Goal: Task Accomplishment & Management: Manage account settings

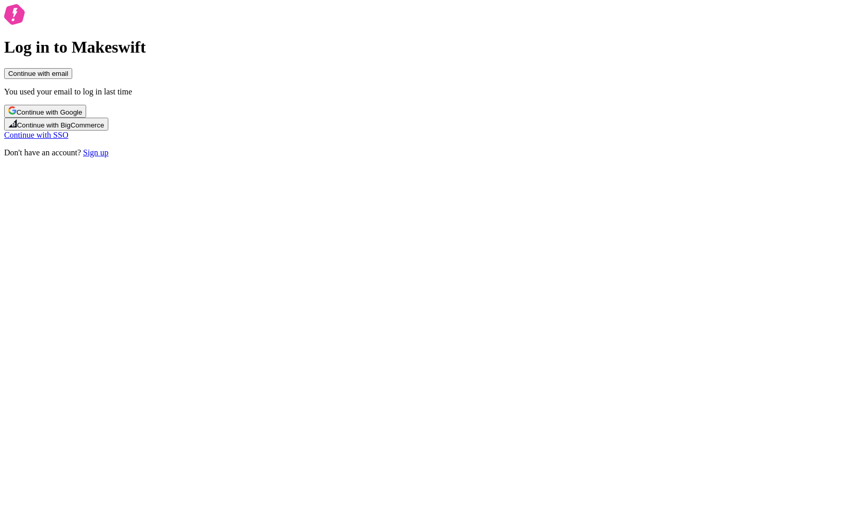
click at [540, 157] on div "Log in to Makeswift Continue with email You used your email to log in last time…" at bounding box center [422, 80] width 837 height 153
click at [515, 150] on div "Log in to Makeswift Continue with email You used your email to log in last time…" at bounding box center [422, 80] width 837 height 153
click at [82, 116] on span "Continue with Google" at bounding box center [50, 112] width 66 height 8
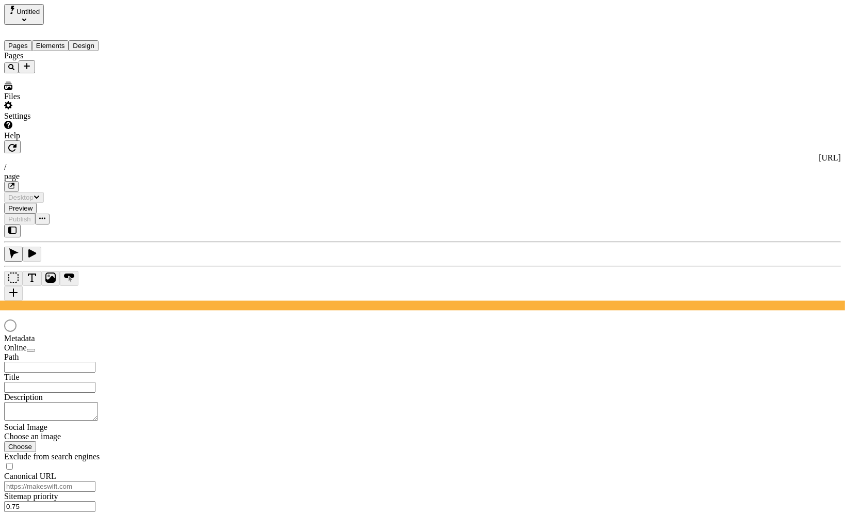
type input "/page"
click at [82, 73] on div "Pages" at bounding box center [66, 62] width 124 height 22
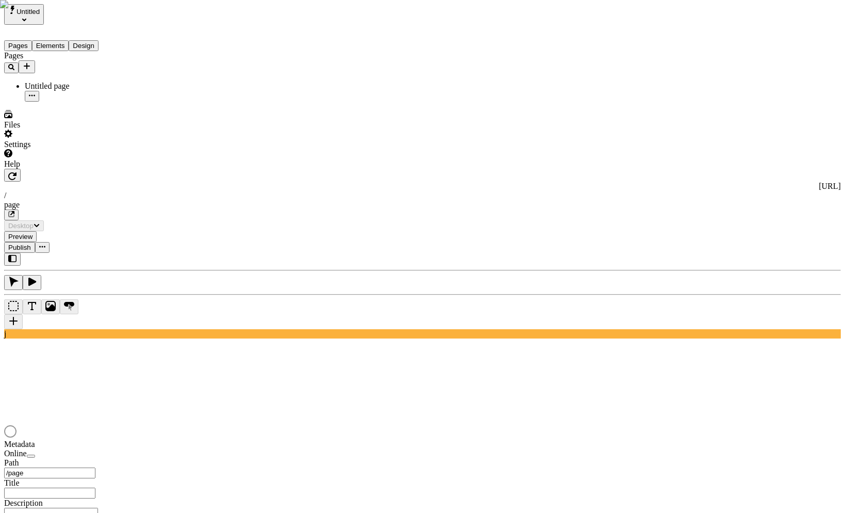
click at [73, 102] on div "Pages Untitled page" at bounding box center [66, 76] width 124 height 51
click at [46, 102] on div "Pages Untitled page" at bounding box center [66, 76] width 124 height 51
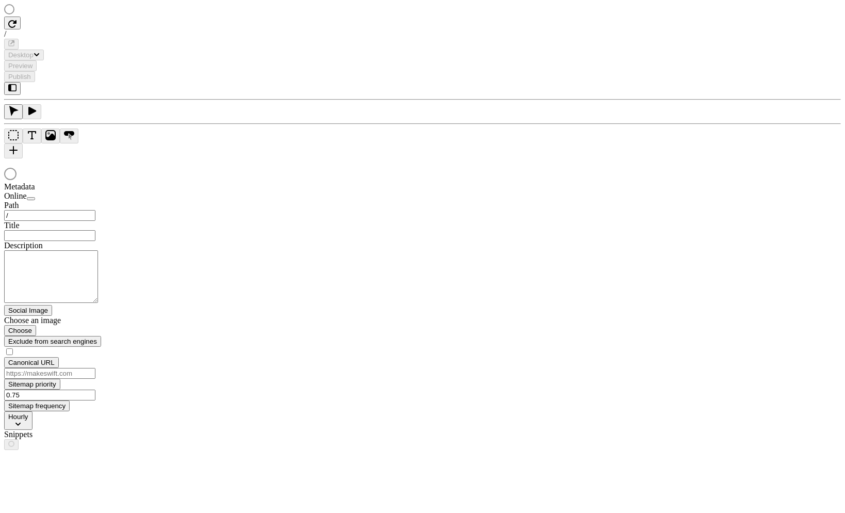
drag, startPoint x: 61, startPoint y: 70, endPoint x: 41, endPoint y: 6, distance: 66.9
click at [61, 17] on div at bounding box center [66, 10] width 124 height 12
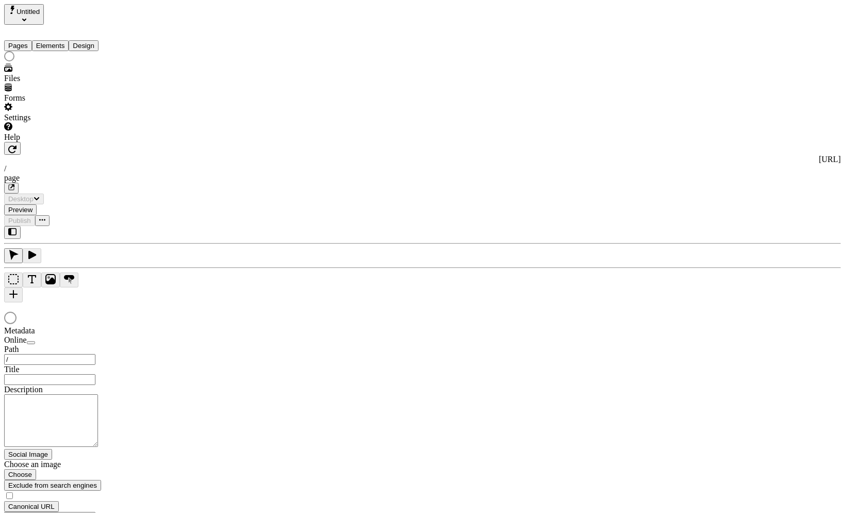
type input "/page"
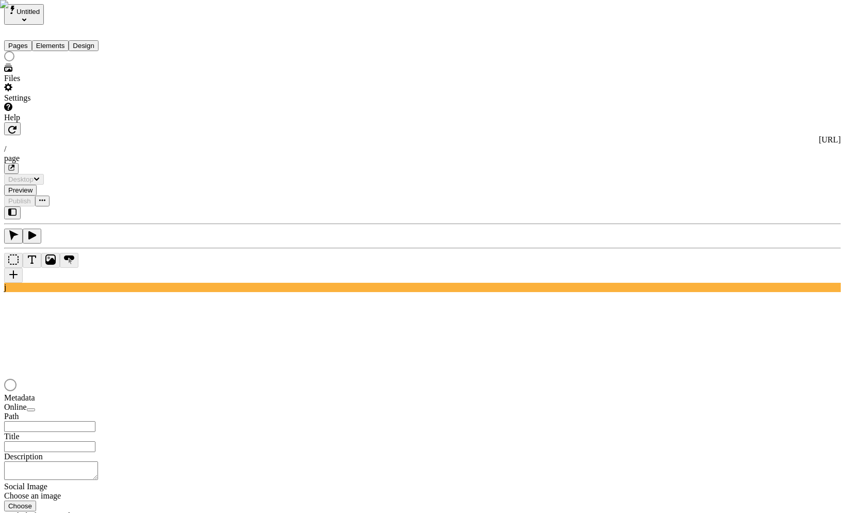
type input "/page"
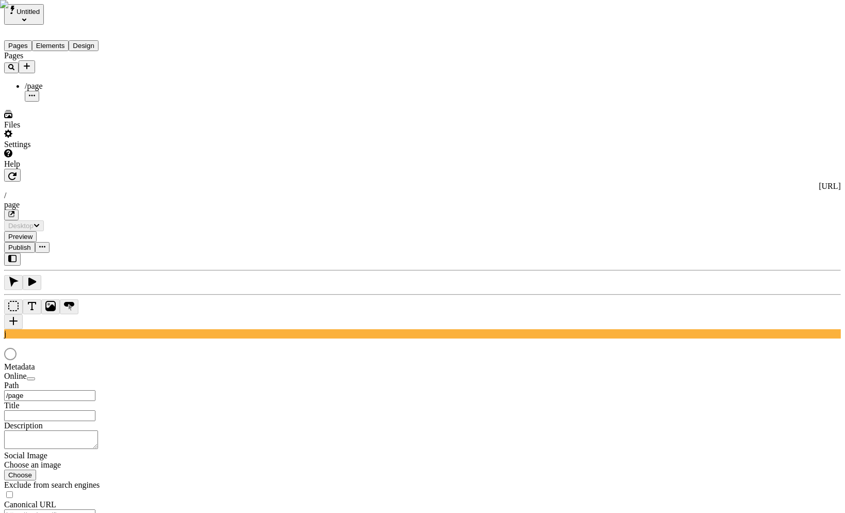
click at [69, 102] on div "Pages /page" at bounding box center [66, 76] width 124 height 51
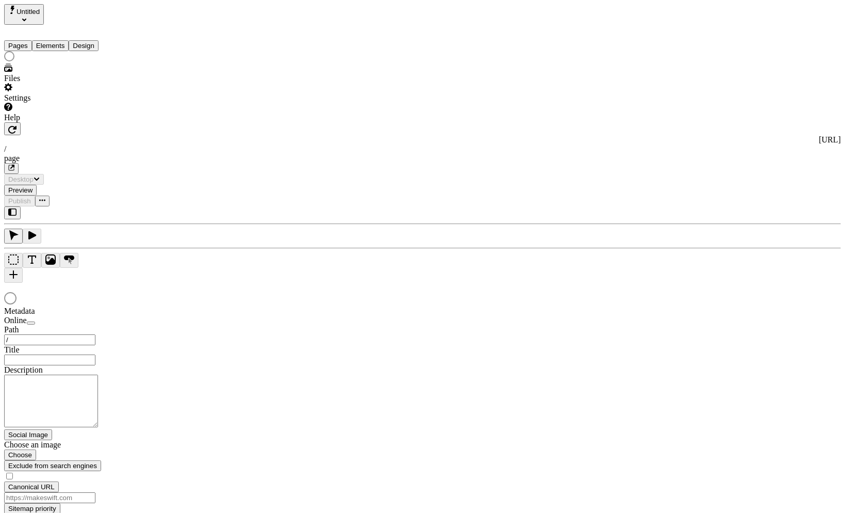
type input "/page"
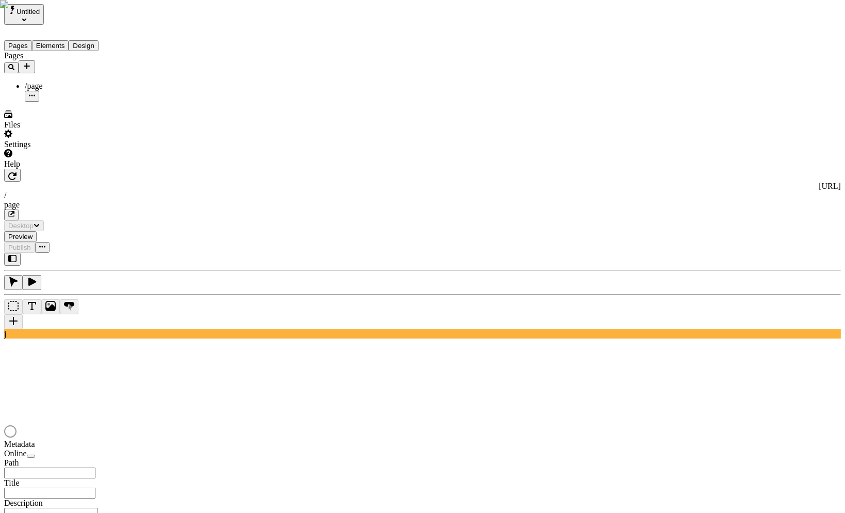
type input "/page"
click at [67, 102] on div "Pages /page" at bounding box center [66, 76] width 124 height 51
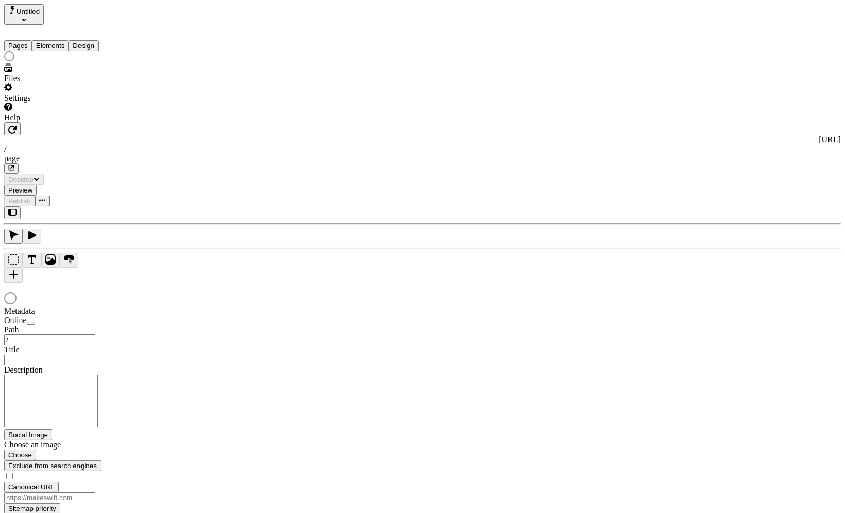
type input "/page"
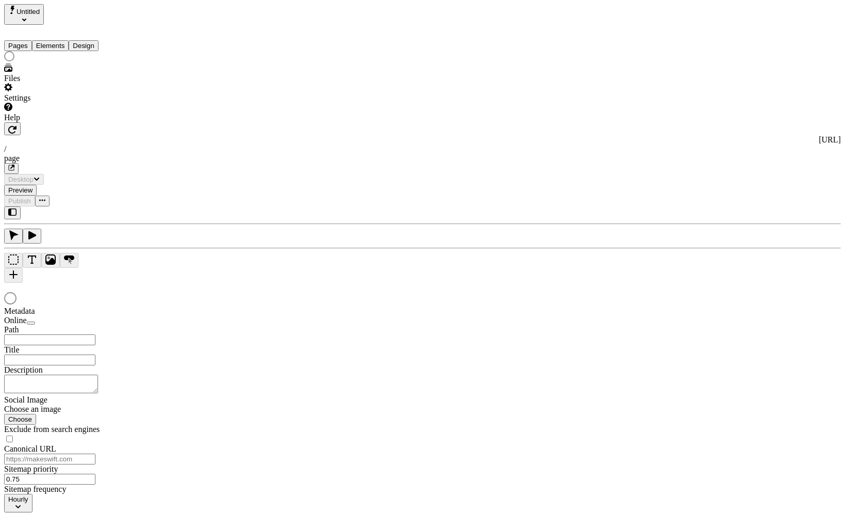
type input "/page"
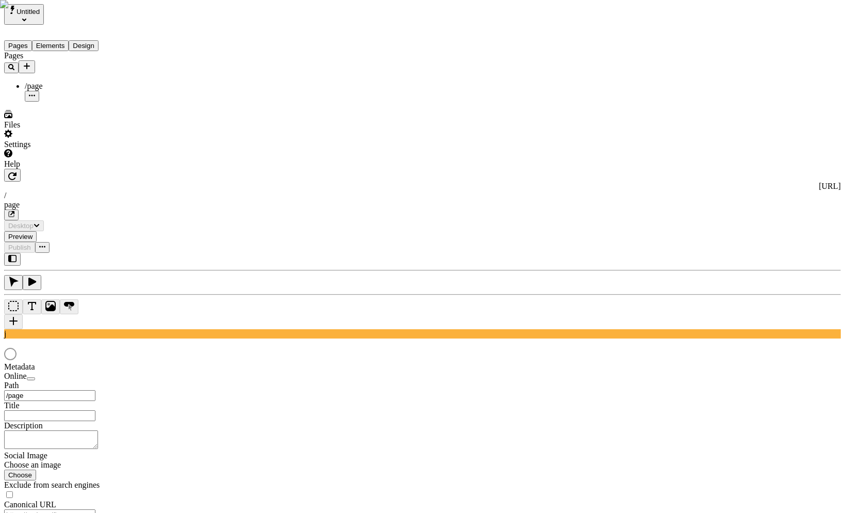
click at [57, 102] on div "Pages /page" at bounding box center [66, 76] width 124 height 51
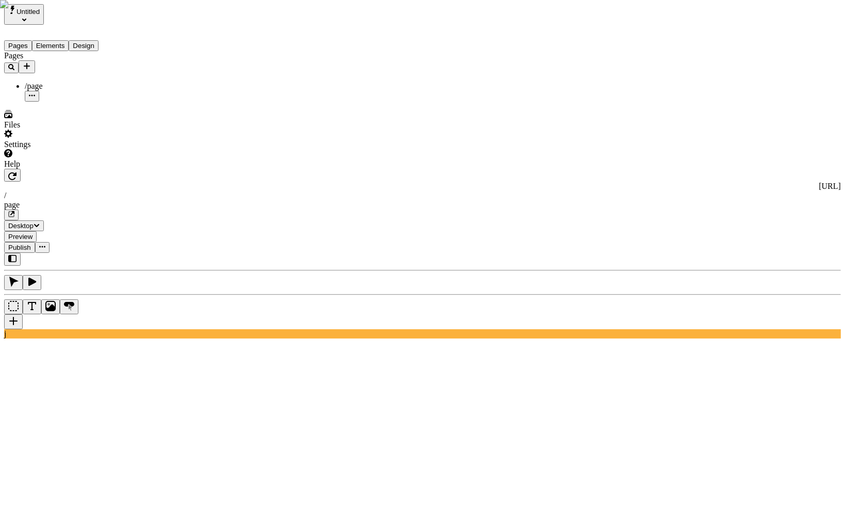
click at [60, 102] on div "Pages /page" at bounding box center [66, 76] width 124 height 51
drag, startPoint x: 54, startPoint y: 159, endPoint x: 55, endPoint y: 152, distance: 7.3
click at [54, 102] on div "Pages /page" at bounding box center [66, 76] width 124 height 51
click at [64, 102] on div "Pages /page" at bounding box center [66, 76] width 124 height 51
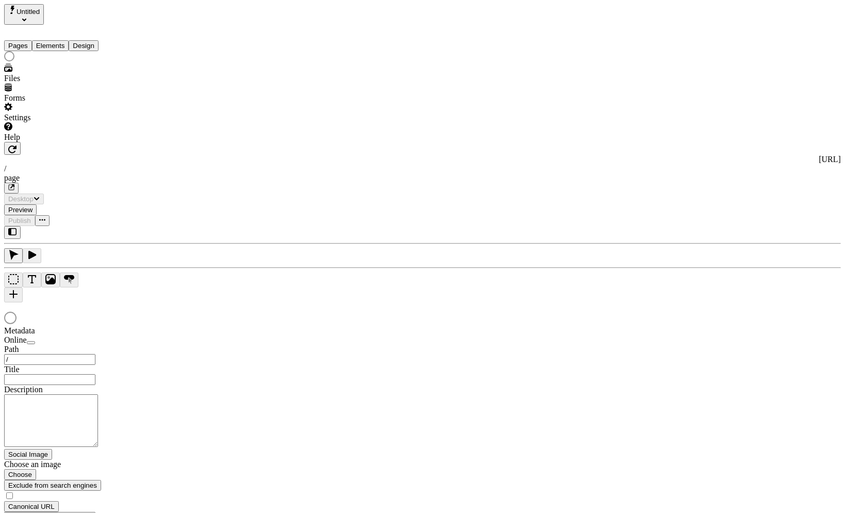
type input "/page"
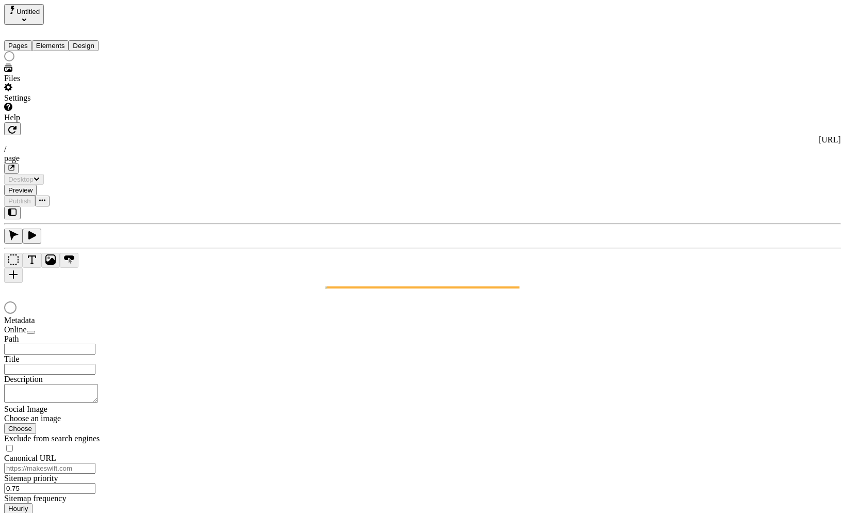
type input "/page"
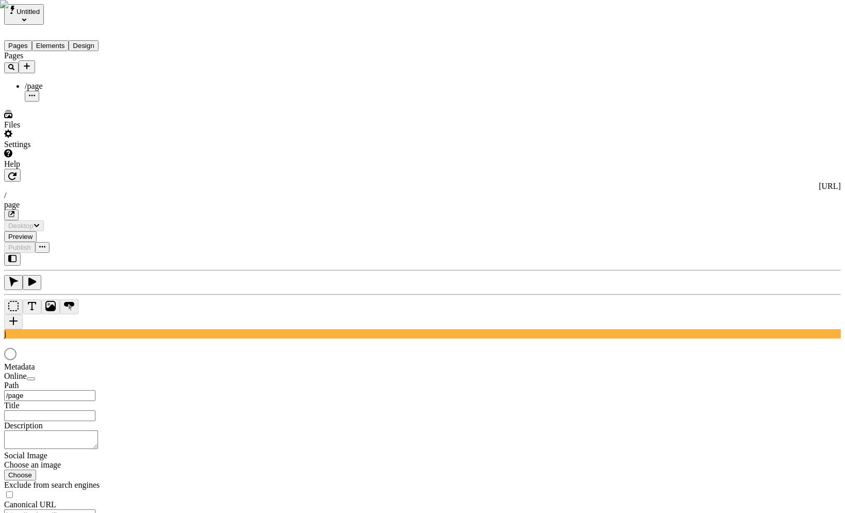
click at [35, 60] on button "Add new" at bounding box center [27, 66] width 17 height 13
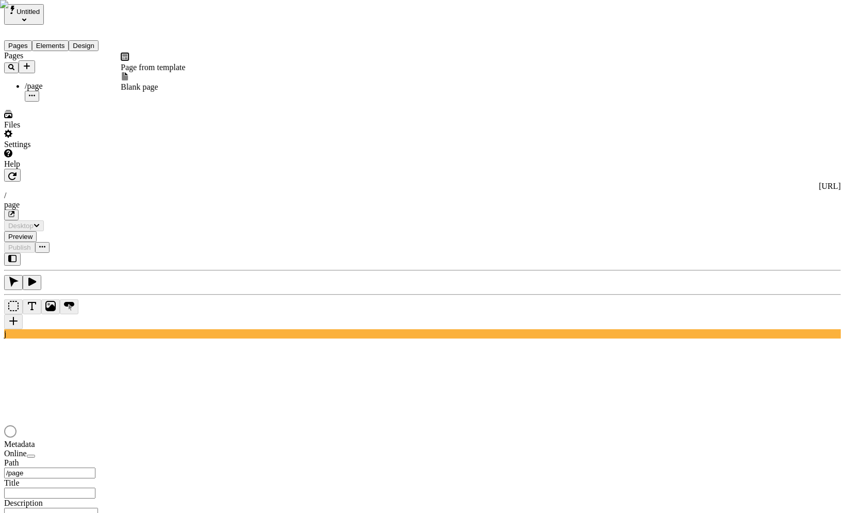
click at [185, 67] on span "Page from template" at bounding box center [153, 67] width 64 height 9
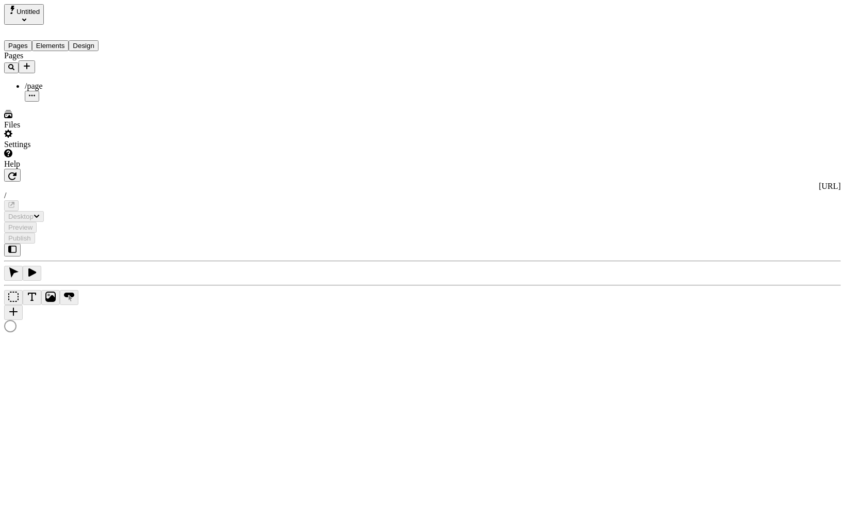
type input "/page-2"
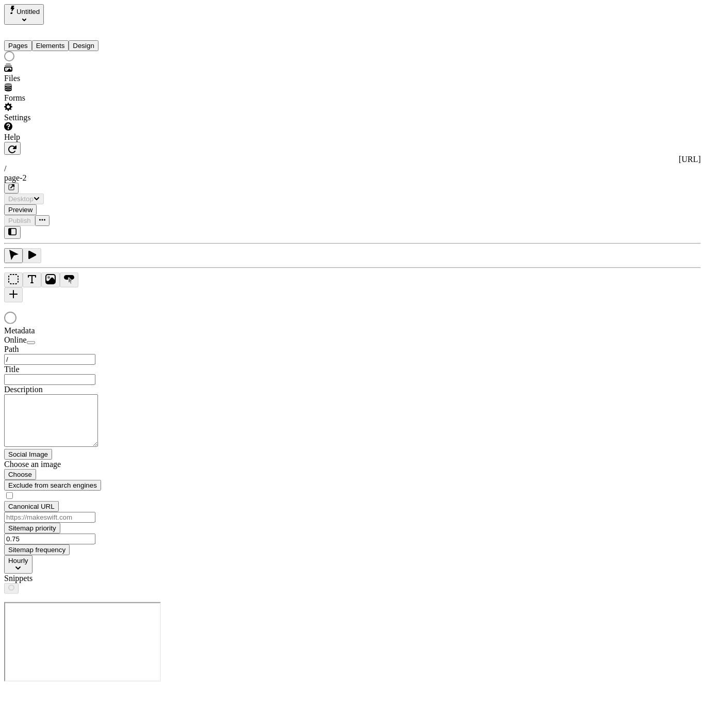
type input "/page-2"
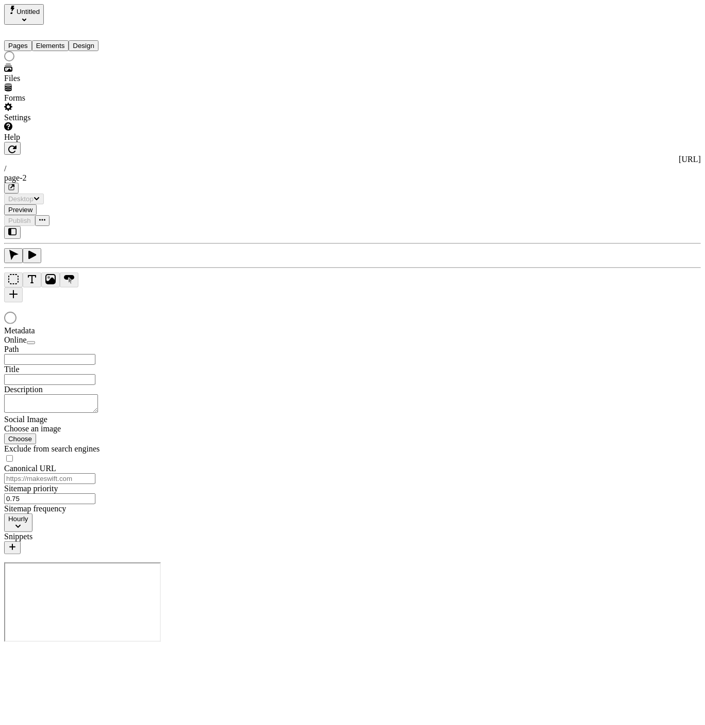
type input "/page-2"
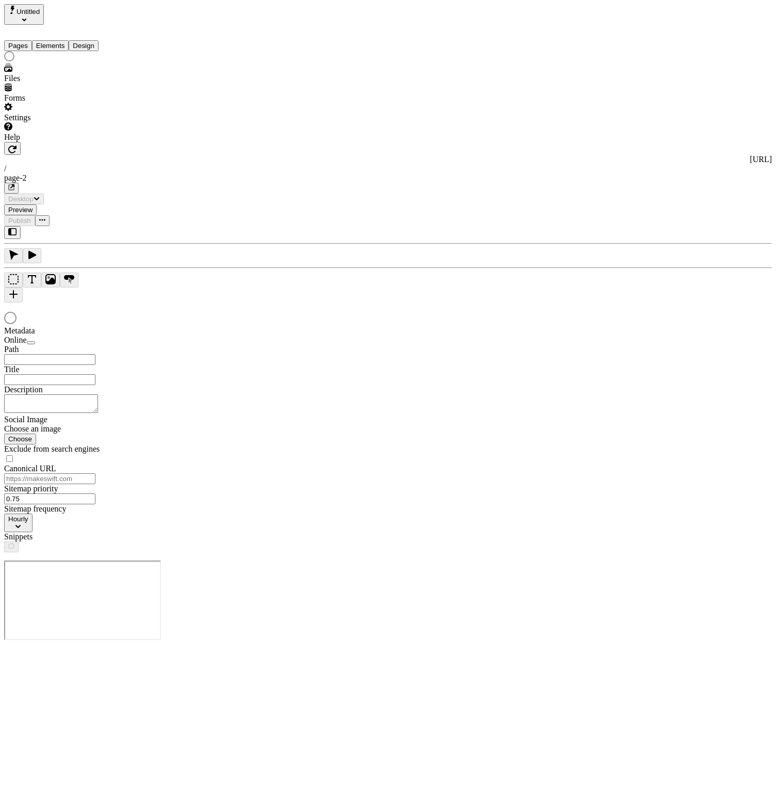
type input "/page-2"
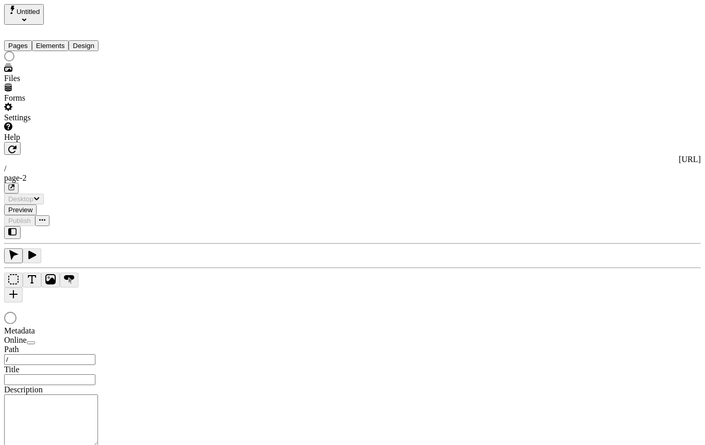
click at [75, 63] on div at bounding box center [66, 57] width 124 height 12
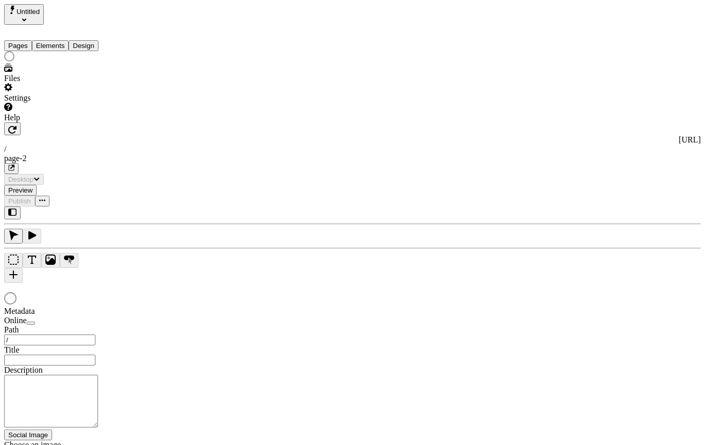
type input "/page-2"
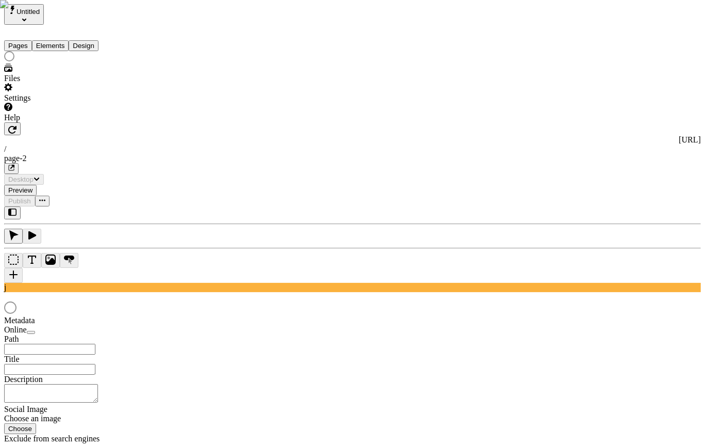
type input "/page-2"
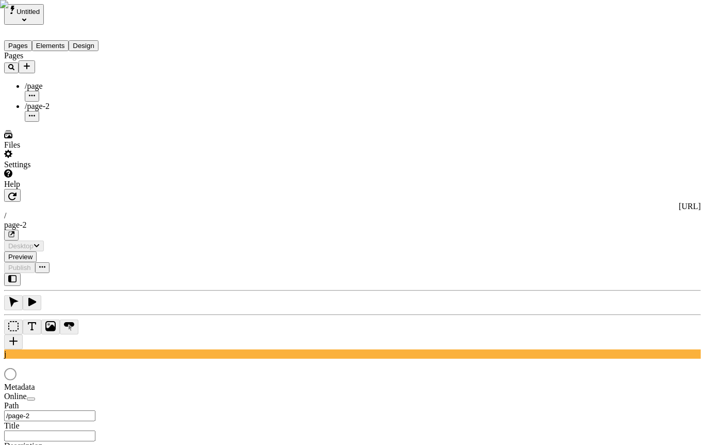
click at [73, 122] on div "Pages /page /page-2" at bounding box center [66, 86] width 124 height 71
click at [76, 122] on div "Pages /page /page-2" at bounding box center [66, 86] width 124 height 71
click at [39, 15] on span "Untitled" at bounding box center [28, 12] width 23 height 8
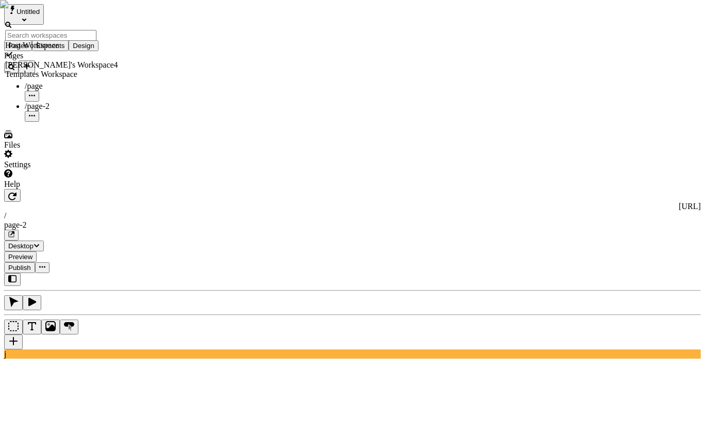
click at [82, 122] on div "Pages /page /page-2" at bounding box center [66, 86] width 124 height 71
drag, startPoint x: 83, startPoint y: 133, endPoint x: 135, endPoint y: 5, distance: 138.4
click at [83, 122] on div "Pages /page /page-2" at bounding box center [66, 86] width 124 height 71
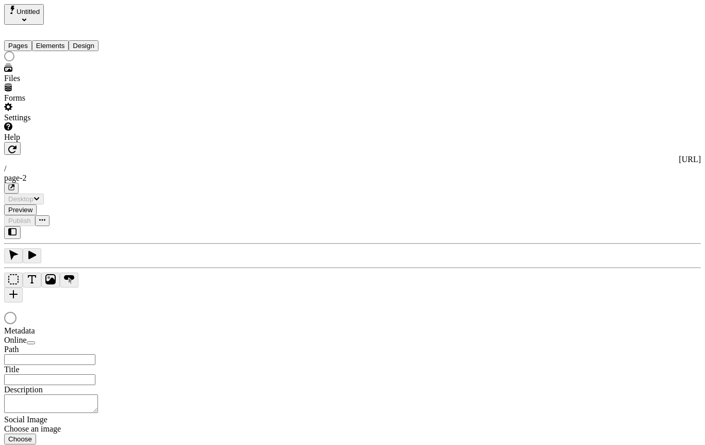
type input "/page-2"
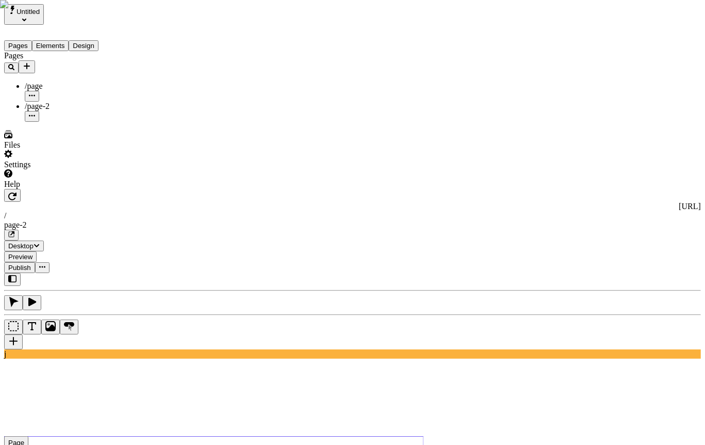
click at [60, 122] on div "Pages /page /page-2" at bounding box center [66, 86] width 124 height 71
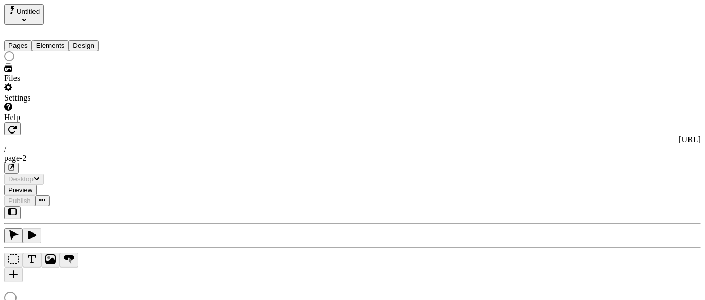
type input "/page-2"
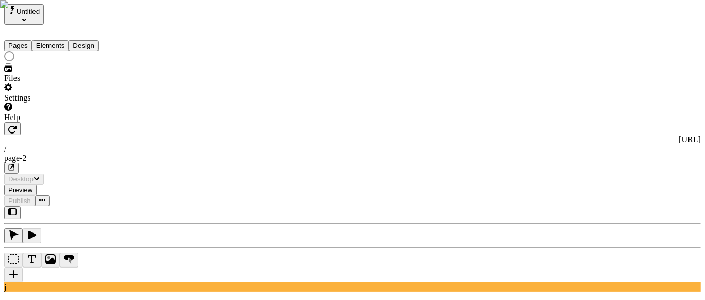
type input "/page-2"
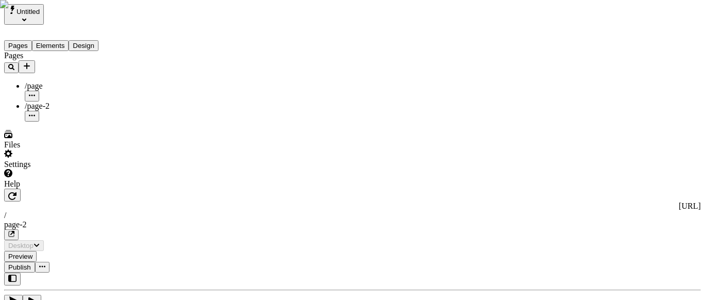
click at [51, 122] on div "Pages /page /page-2" at bounding box center [66, 86] width 124 height 71
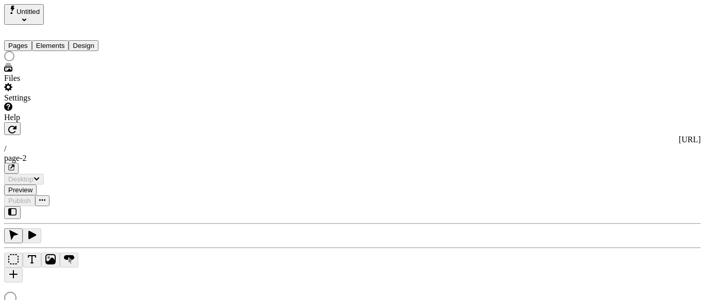
type input "/page-2"
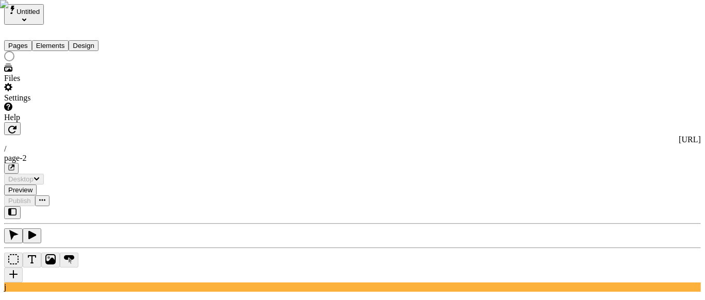
type input "/page-2"
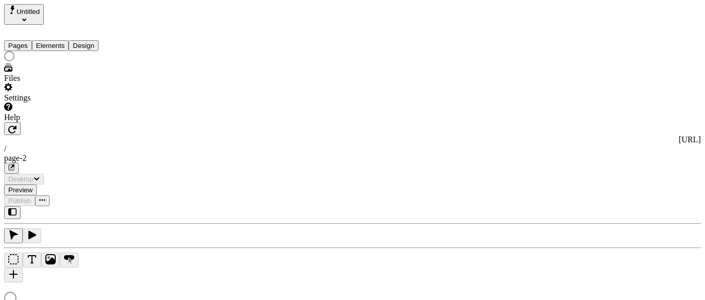
type input "/page-2"
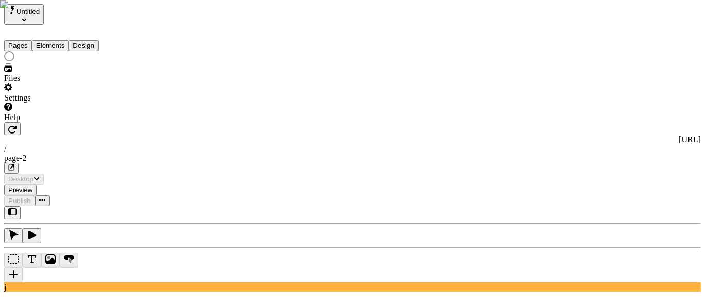
type input "/page-2"
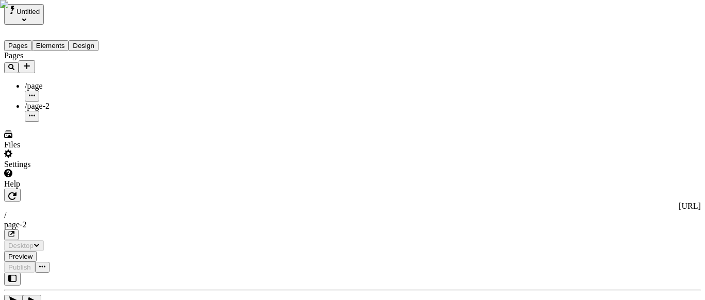
click at [51, 122] on div "Pages /page /page-2" at bounding box center [66, 86] width 124 height 71
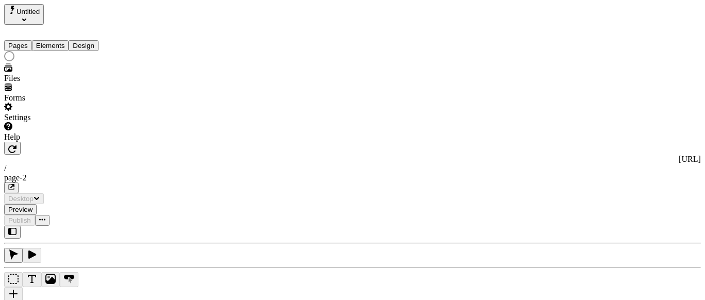
type input "/page-2"
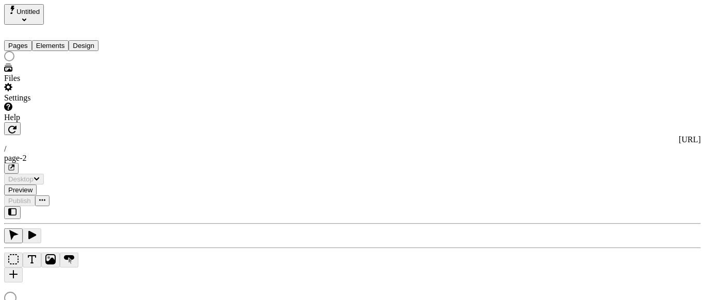
type input "/page-2"
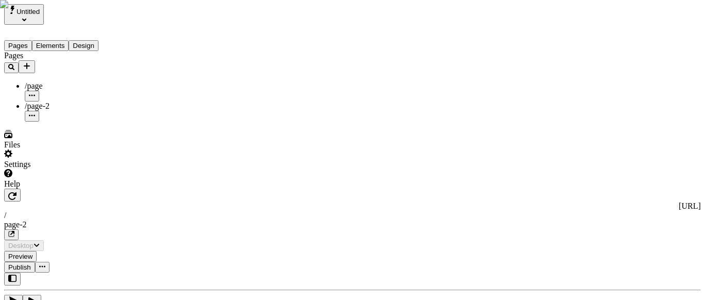
click at [80, 122] on div "Pages /page /page-2" at bounding box center [66, 86] width 124 height 71
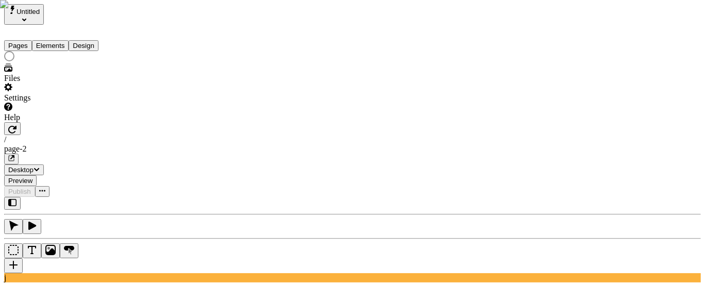
type input "/page-2"
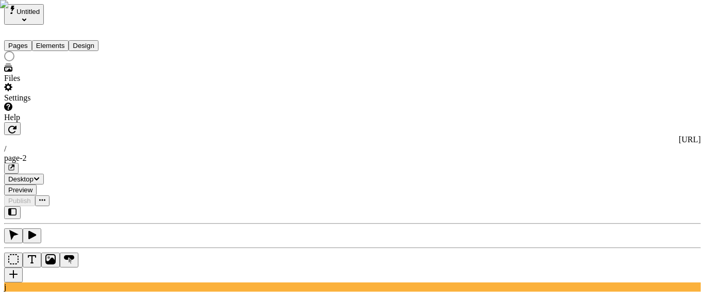
type input "/page-2"
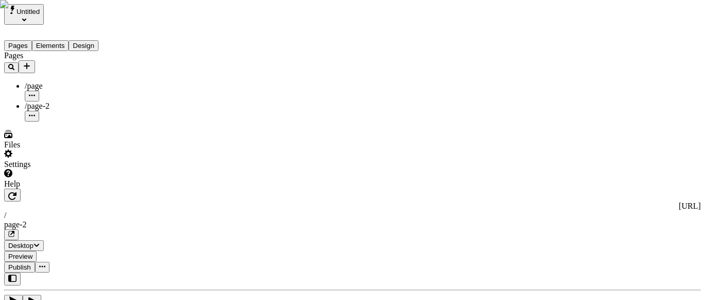
click at [84, 122] on div "Pages /page /page-2" at bounding box center [66, 86] width 124 height 71
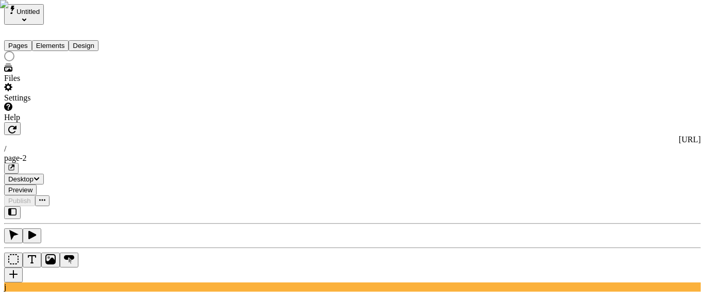
type input "/page-2"
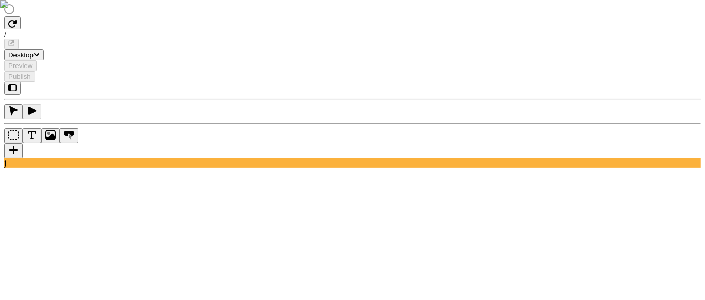
type input "/page-2"
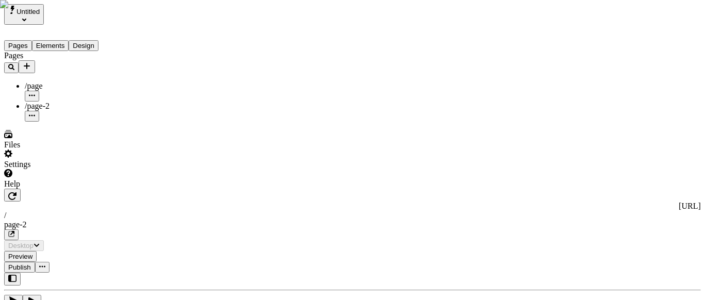
click at [73, 169] on div "Settings" at bounding box center [66, 160] width 124 height 20
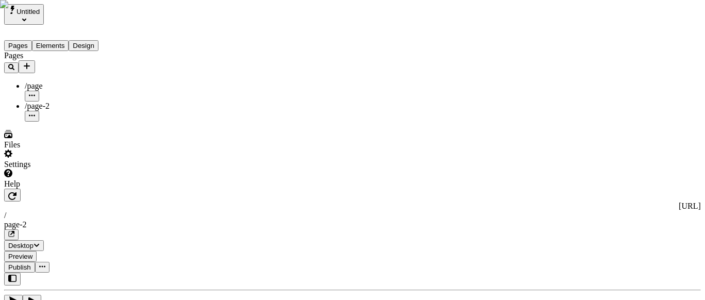
click at [55, 169] on div "Settings" at bounding box center [66, 160] width 124 height 20
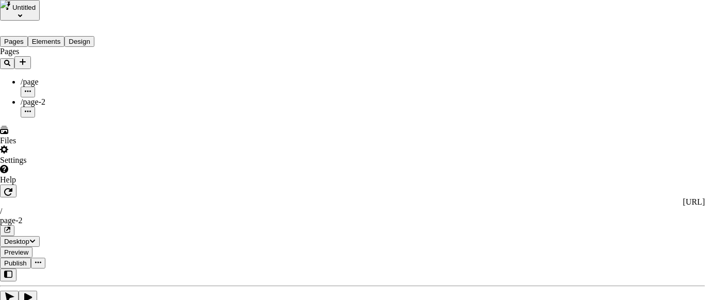
paste input "josh+2@packaging.com"
type input "josh+2@packaging.com"
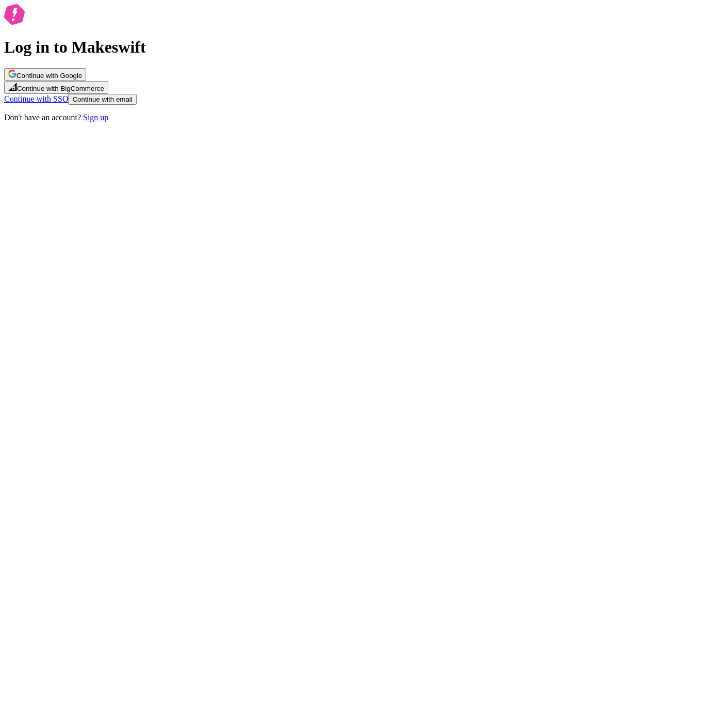
click at [257, 122] on div "Log in to Makeswift Continue with Google Continue with BigCommerce Continue wit…" at bounding box center [352, 63] width 697 height 118
click at [82, 79] on span "Continue with Google" at bounding box center [50, 76] width 66 height 8
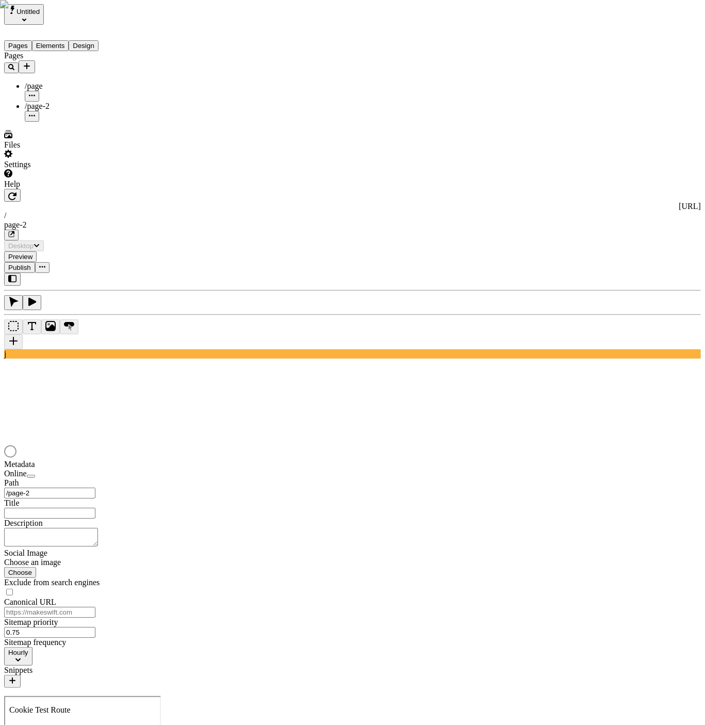
click at [80, 122] on div "Pages /page /page-2" at bounding box center [66, 86] width 124 height 71
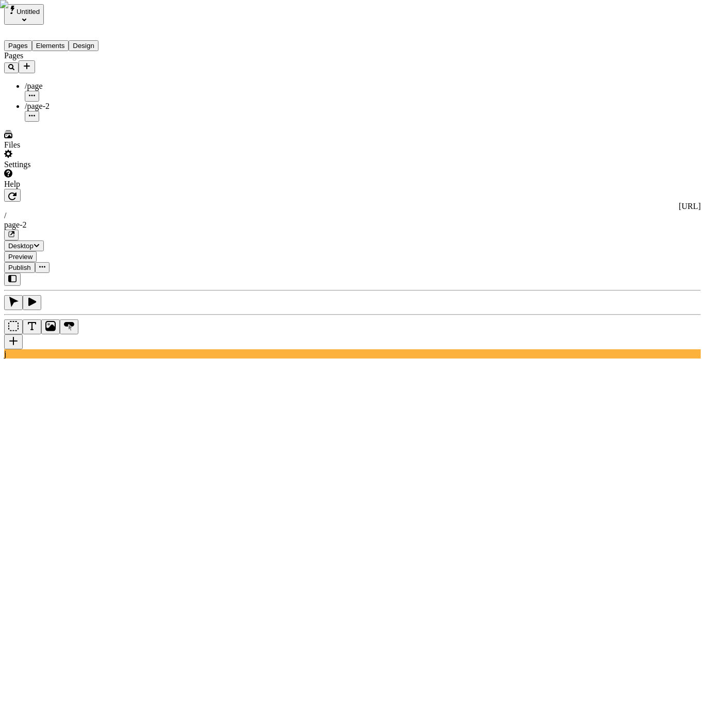
click at [94, 122] on div "Pages /page /page-2" at bounding box center [66, 86] width 124 height 71
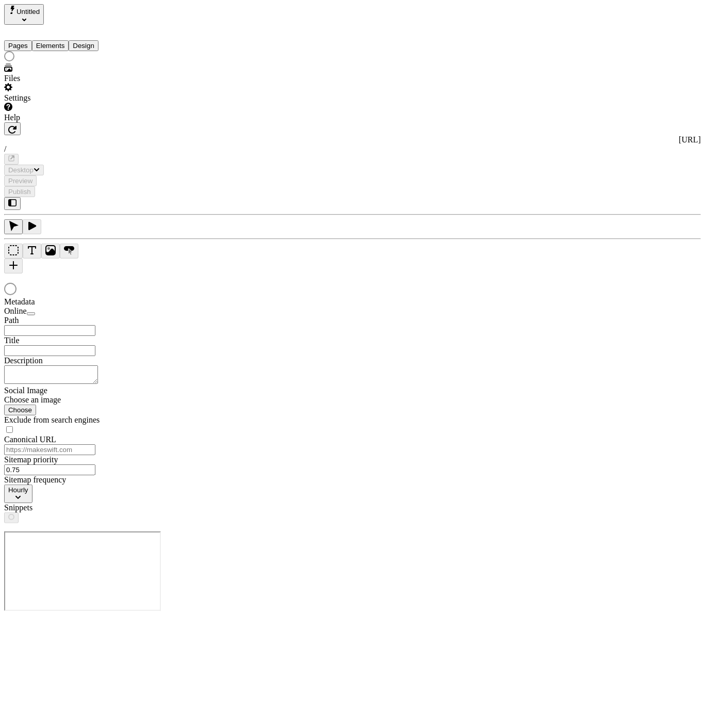
click at [26, 19] on icon "Select site" at bounding box center [24, 20] width 4 height 3
type input "/page-2"
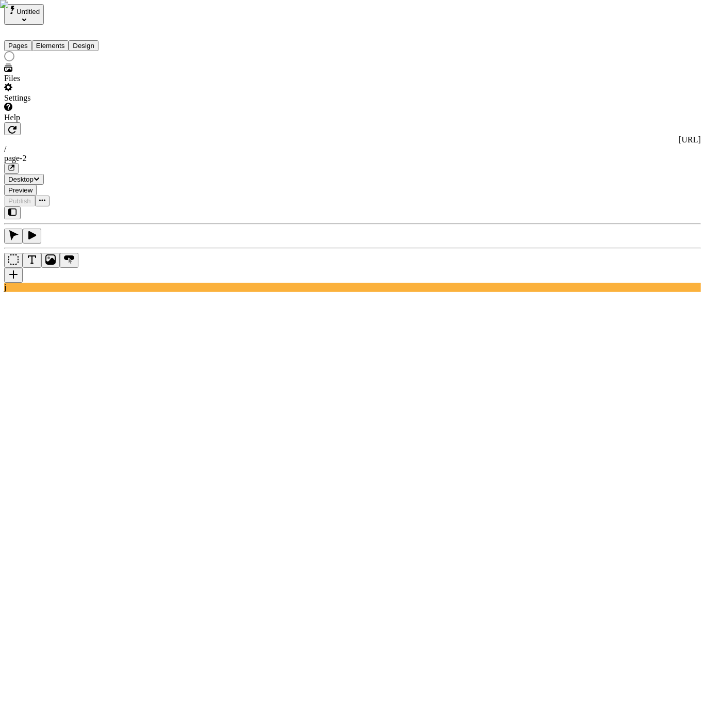
type input "/page-2"
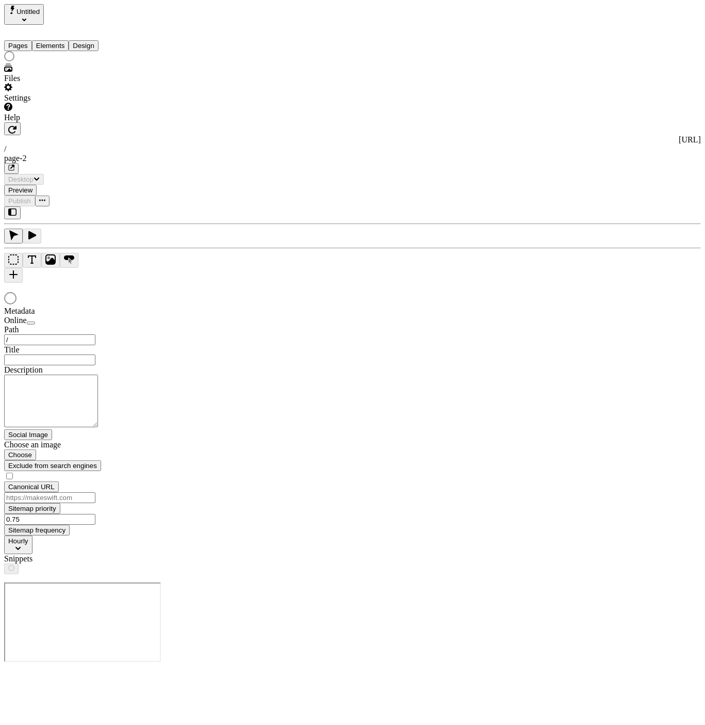
type input "/page-2"
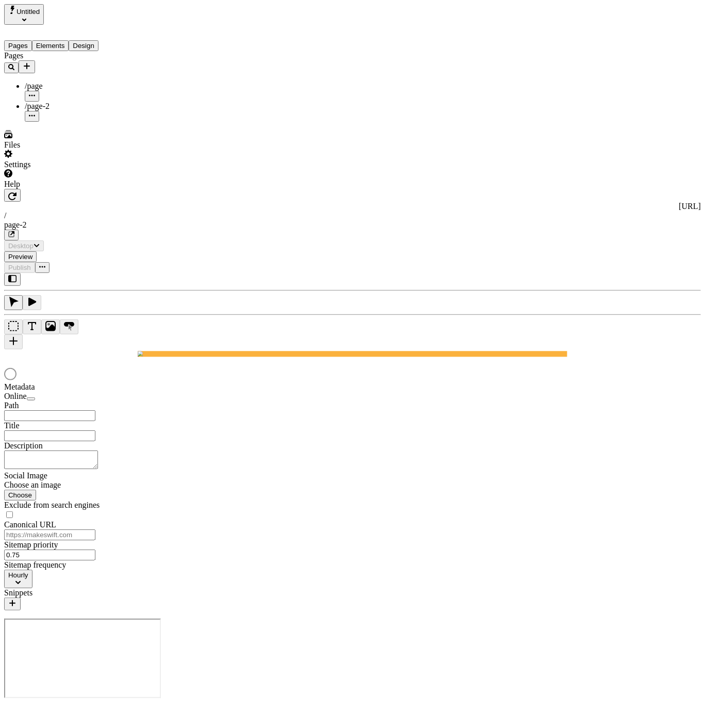
type input "/page-2"
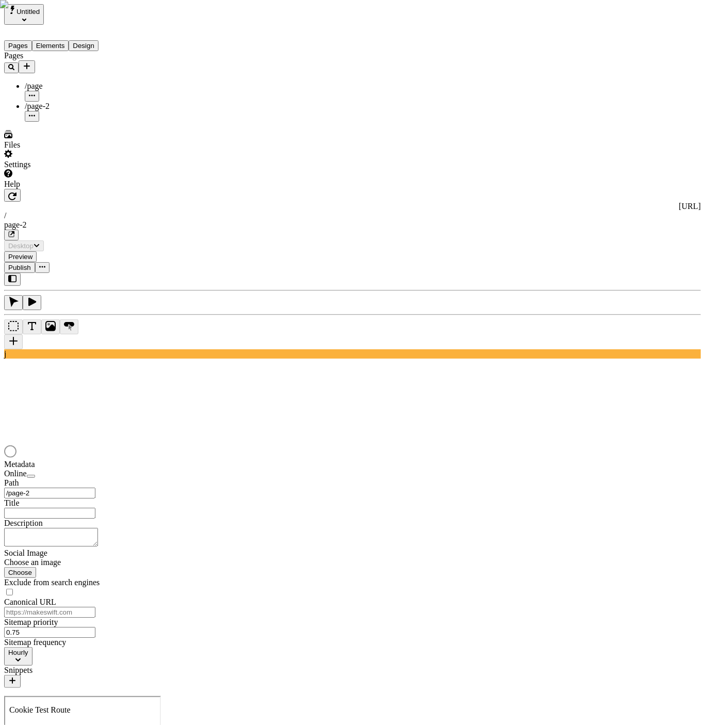
click at [55, 122] on div "Pages /page /page-2" at bounding box center [66, 86] width 124 height 71
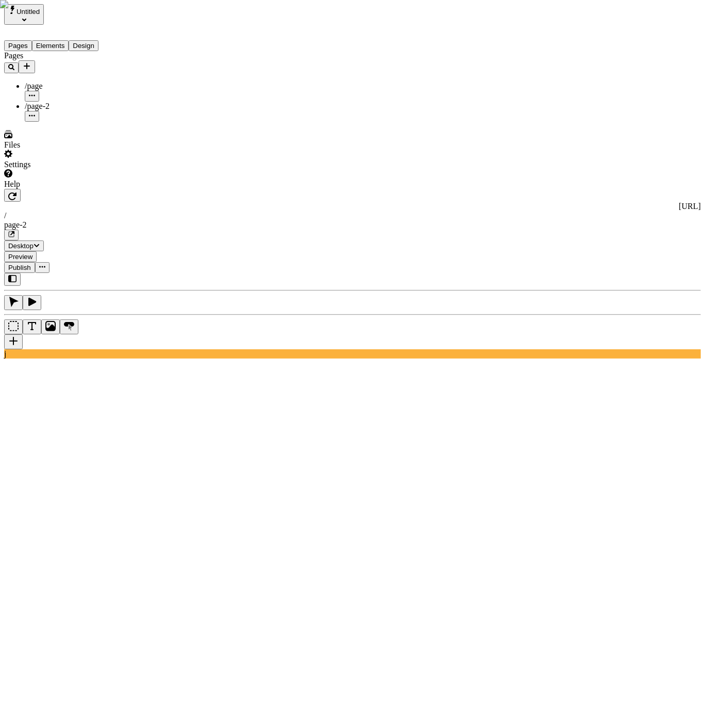
click at [44, 11] on button "Untitled" at bounding box center [24, 14] width 40 height 21
click at [71, 122] on div "Pages /page /page-2" at bounding box center [66, 86] width 124 height 71
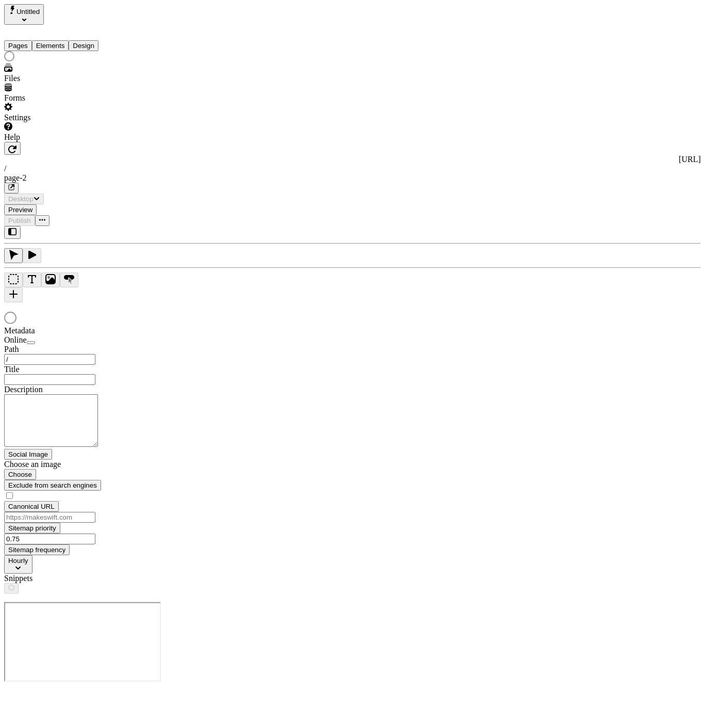
type input "/page-2"
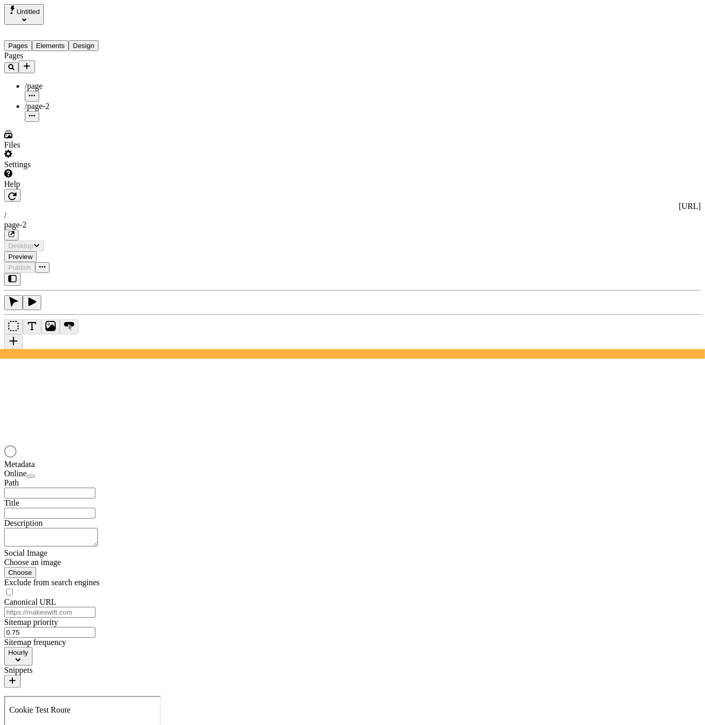
type input "/page-2"
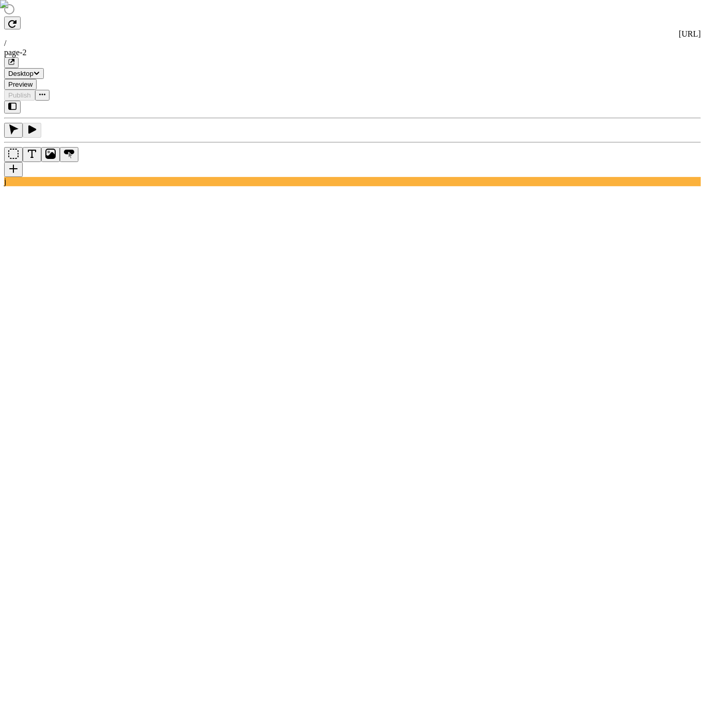
type input "/page-2"
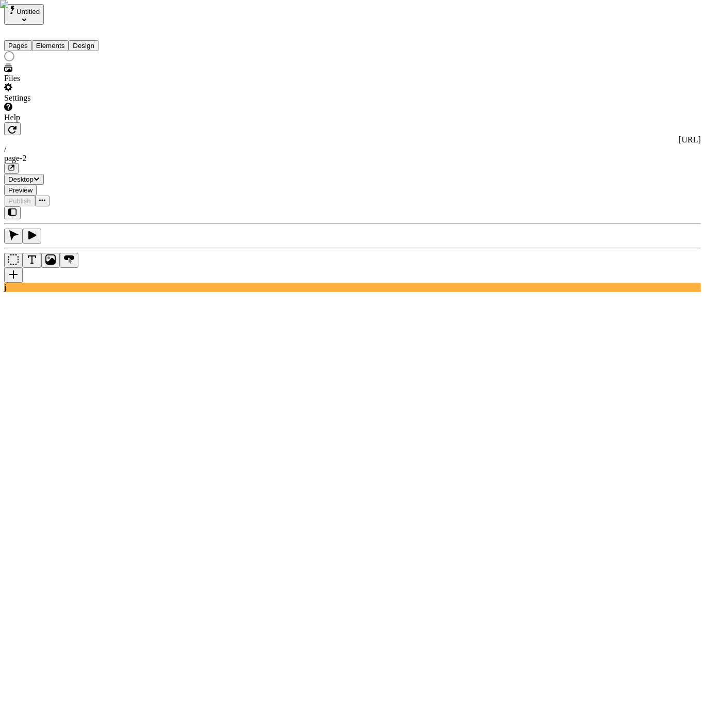
type input "/page-2"
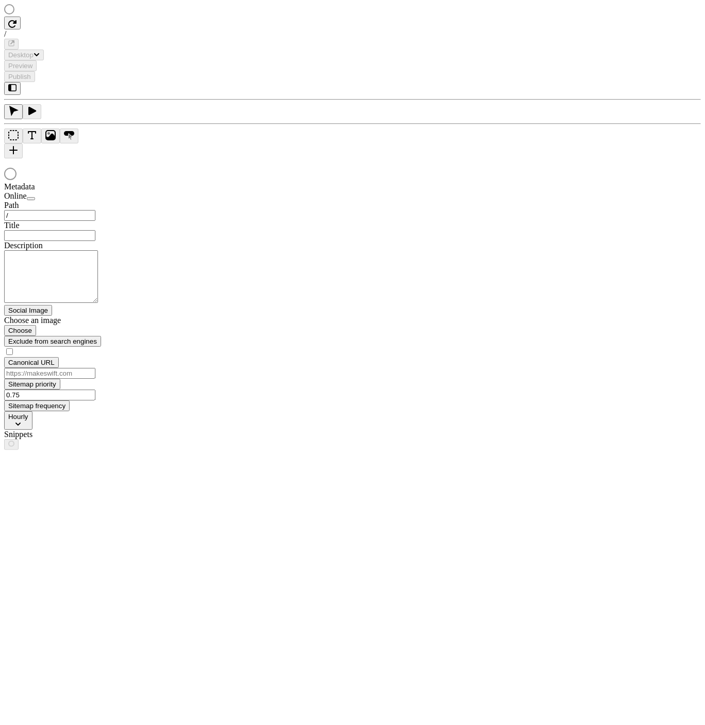
type input "/page-2"
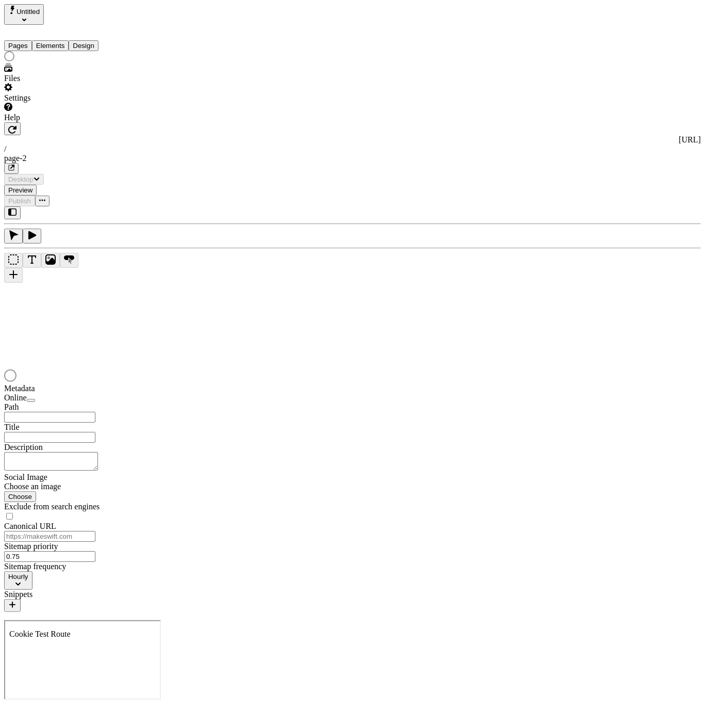
type input "/page-2"
